Goal: Find specific page/section: Find specific page/section

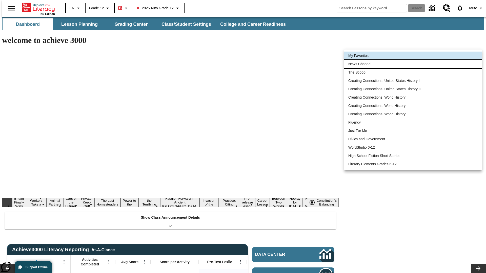
click at [413, 64] on li "News Channel" at bounding box center [413, 64] width 138 height 8
type input "120"
